Goal: Navigation & Orientation: Find specific page/section

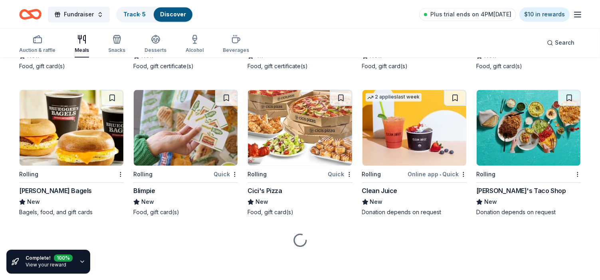
scroll to position [1711, 0]
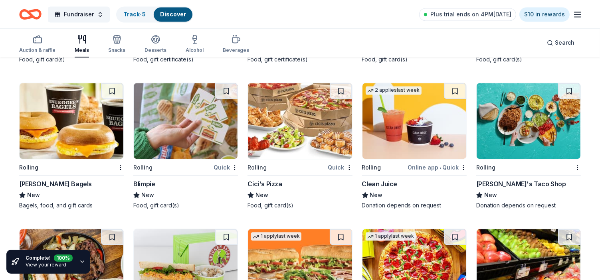
click at [517, 153] on img at bounding box center [529, 121] width 104 height 76
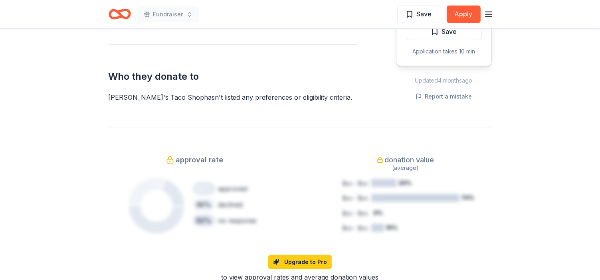
scroll to position [447, 0]
